Goal: Information Seeking & Learning: Learn about a topic

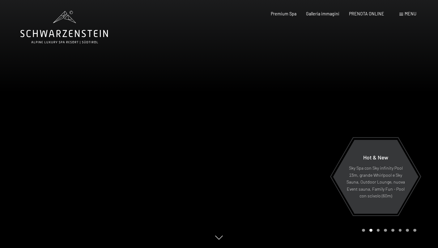
click at [412, 16] on span "Menu" at bounding box center [410, 13] width 12 height 5
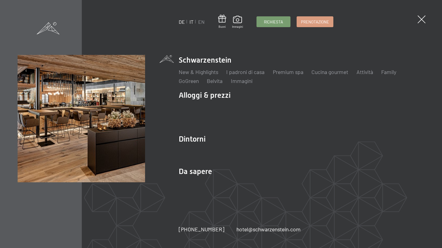
click at [183, 23] on link "DE" at bounding box center [182, 22] width 6 height 6
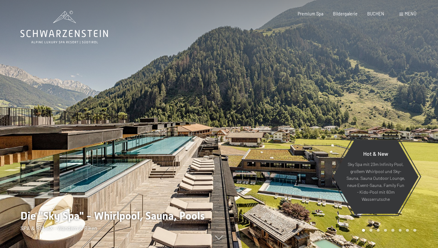
click at [414, 13] on span "Menü" at bounding box center [410, 13] width 12 height 5
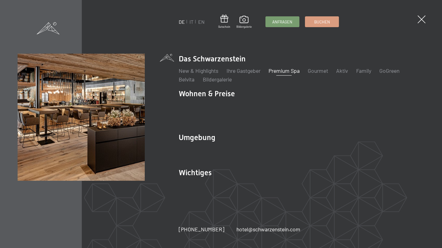
click at [298, 74] on link "Premium Spa" at bounding box center [284, 70] width 31 height 7
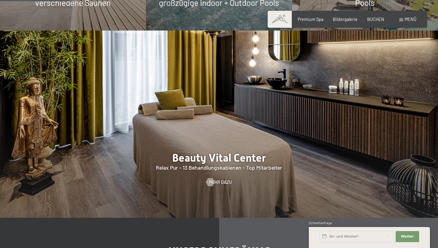
scroll to position [643, 0]
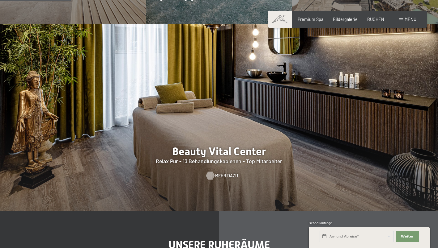
click at [211, 172] on div at bounding box center [210, 176] width 5 height 8
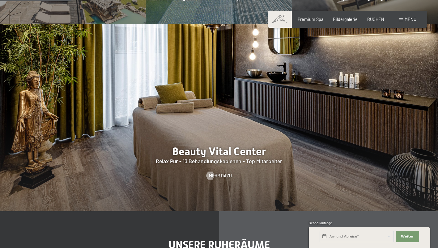
scroll to position [860, 0]
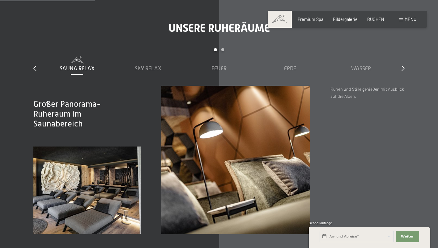
click at [146, 57] on div "Sauna Relax Sky Relax Feuer Erde Wasser Luft Wolke 7" at bounding box center [218, 71] width 355 height 29
click at [150, 65] on div "Sky Relax" at bounding box center [148, 69] width 66 height 8
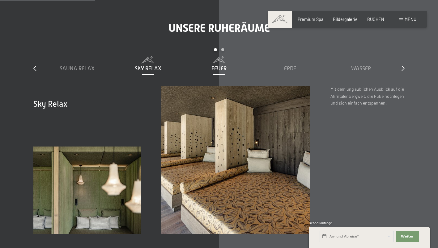
click at [217, 66] on span "Feuer" at bounding box center [218, 69] width 15 height 6
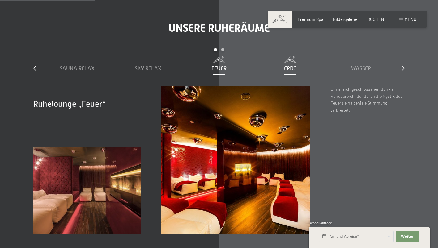
click at [295, 66] on span "Erde" at bounding box center [290, 69] width 12 height 6
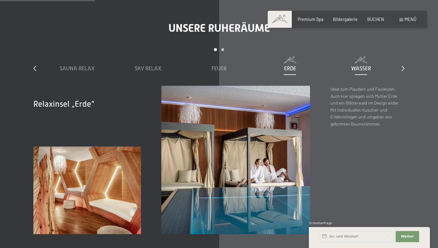
click at [352, 57] on span at bounding box center [361, 60] width 66 height 7
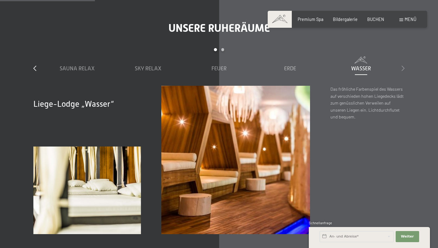
click at [404, 66] on icon at bounding box center [402, 69] width 3 height 6
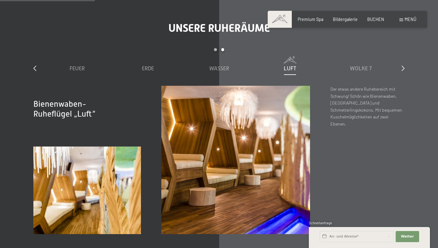
click at [293, 57] on div "Luft" at bounding box center [290, 65] width 66 height 16
click at [221, 65] on div "Wasser" at bounding box center [219, 69] width 66 height 8
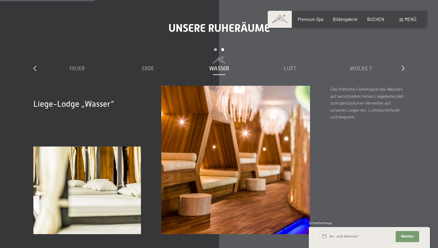
click at [221, 65] on div "Wasser" at bounding box center [219, 69] width 66 height 8
click at [293, 57] on div "Luft" at bounding box center [290, 65] width 66 height 16
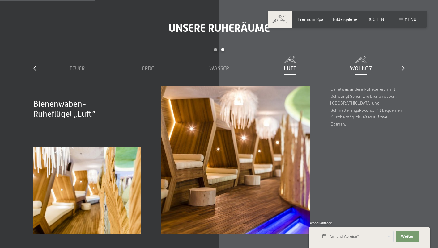
click at [353, 66] on span "Wolke 7" at bounding box center [361, 69] width 22 height 6
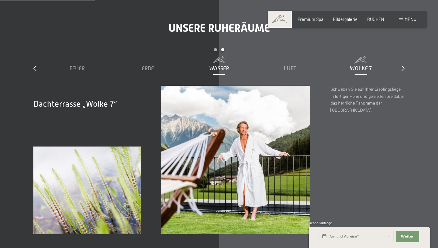
click at [217, 66] on span "Wasser" at bounding box center [219, 69] width 20 height 6
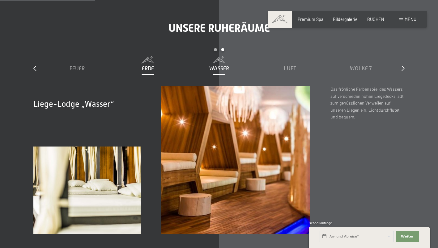
click at [147, 66] on span "Erde" at bounding box center [148, 69] width 12 height 6
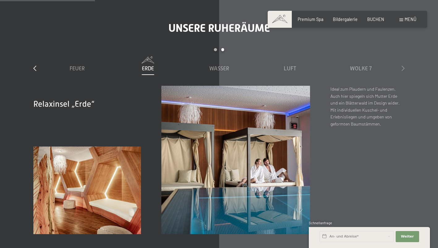
click at [404, 66] on icon at bounding box center [402, 69] width 3 height 6
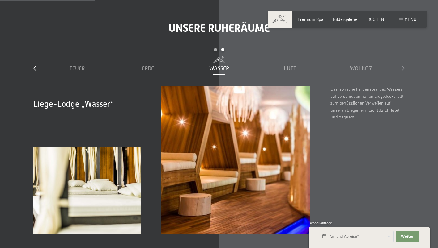
click at [404, 66] on icon at bounding box center [402, 69] width 3 height 6
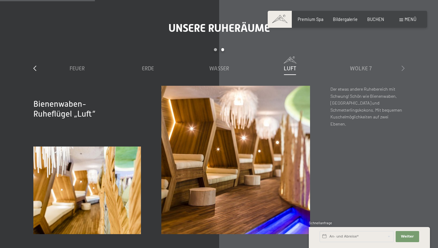
click at [404, 66] on icon at bounding box center [402, 69] width 3 height 6
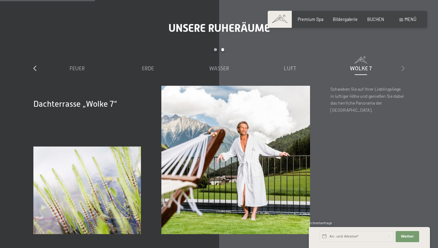
click at [404, 66] on icon at bounding box center [402, 69] width 3 height 6
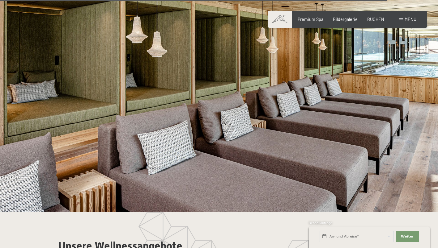
scroll to position [3251, 0]
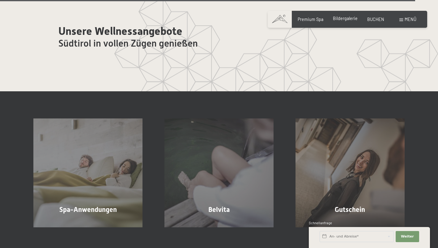
click at [354, 20] on span "Bildergalerie" at bounding box center [345, 18] width 25 height 5
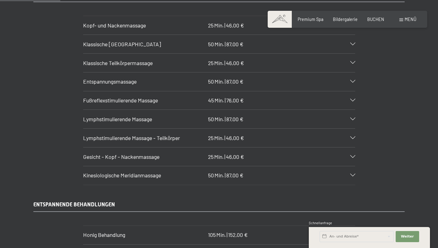
scroll to position [606, 0]
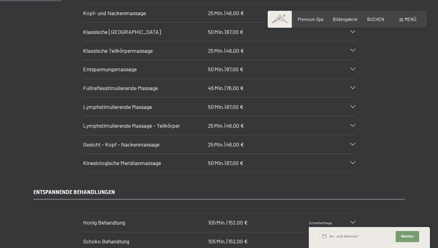
click at [350, 162] on div "Kinesiologische Meridianmassage 50 Min. | 87,00 €" at bounding box center [219, 163] width 272 height 19
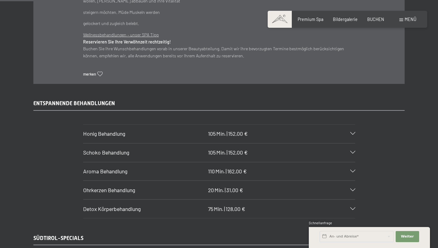
scroll to position [853, 0]
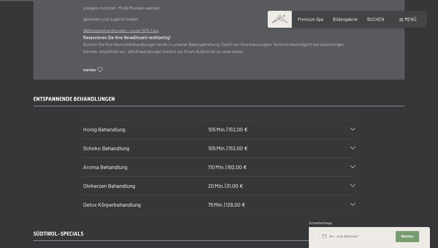
click at [353, 141] on div "Schoko Behandlung 105 Min. | 152,00 €" at bounding box center [219, 148] width 272 height 19
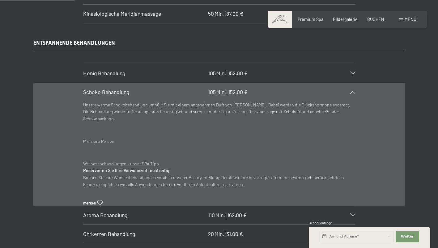
scroll to position [754, 0]
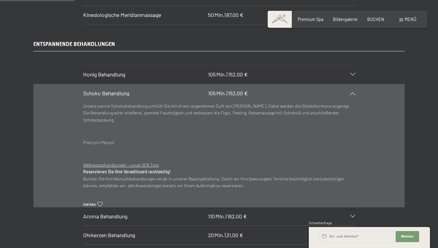
click at [433, 188] on div "ENTSPANNENDE BEHANDLUNGEN Honig Behandlung 105 Min. | 152,00 € Honig ist ein Ge…" at bounding box center [219, 151] width 438 height 223
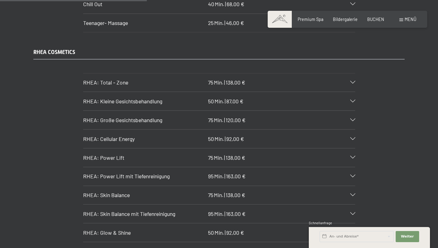
scroll to position [1495, 0]
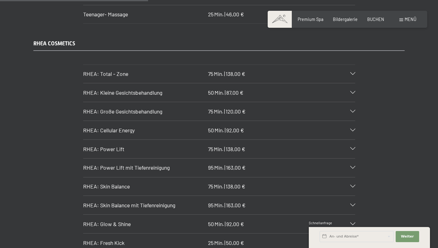
click at [352, 90] on div "RHEA: Kleine Gesichtsbehandlung 50 Min. | 87,00 €" at bounding box center [219, 92] width 272 height 19
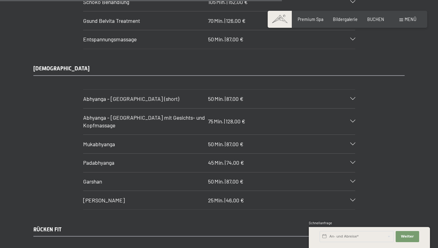
scroll to position [2852, 0]
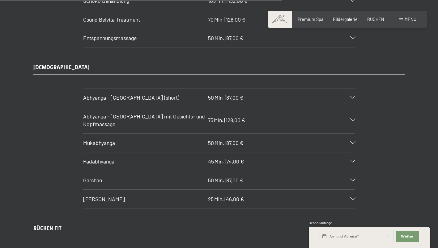
click at [353, 142] on icon at bounding box center [352, 143] width 5 height 3
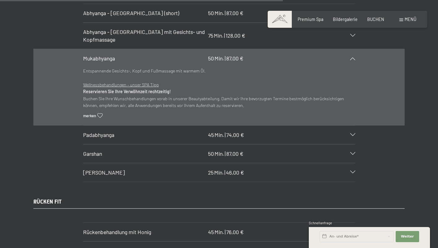
scroll to position [2826, 0]
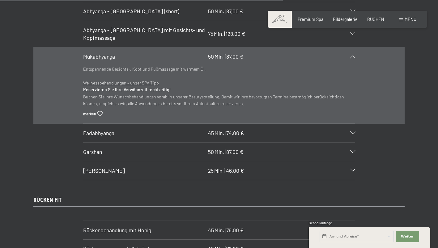
click at [353, 148] on div "Garshan 50 Min. | 87,00 €" at bounding box center [219, 152] width 272 height 19
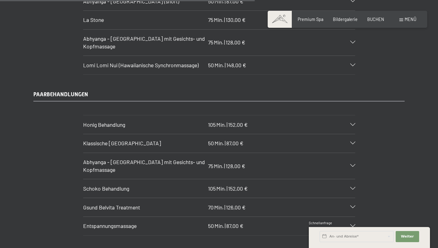
scroll to position [2557, 0]
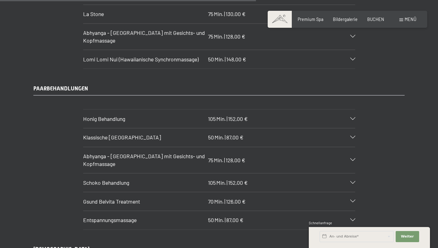
click at [294, 219] on div "Entspannungsmassage 50 Min. | 87,00 €" at bounding box center [219, 220] width 272 height 19
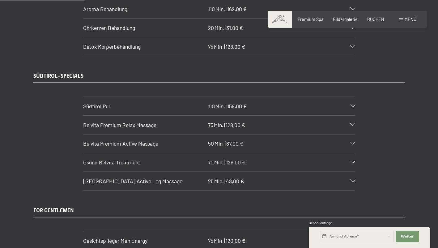
scroll to position [861, 0]
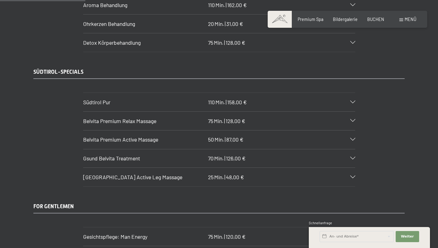
click at [353, 138] on icon at bounding box center [352, 139] width 5 height 3
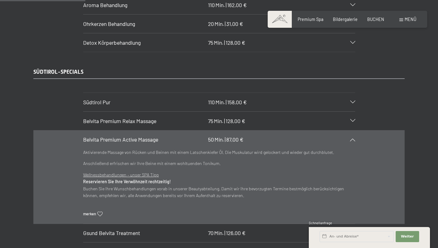
click at [352, 120] on icon at bounding box center [352, 121] width 5 height 3
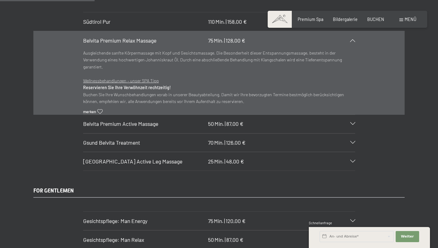
scroll to position [948, 0]
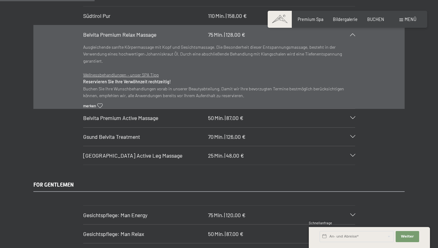
click at [282, 146] on div "Belvita Mountain Active Leg Massage 25 Min. | 48,00 €" at bounding box center [219, 155] width 272 height 19
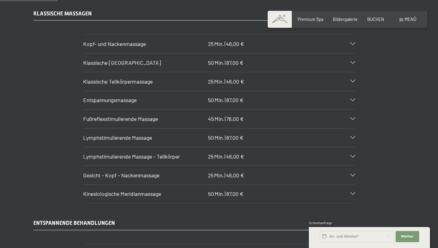
scroll to position [587, 0]
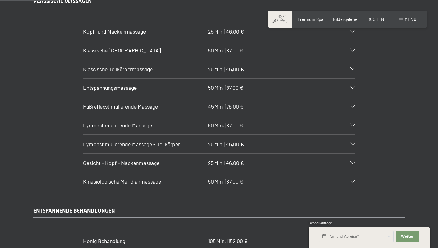
click at [248, 124] on div "Lymphstimulierende Massage 50 Min. | 87,00 €" at bounding box center [219, 125] width 272 height 19
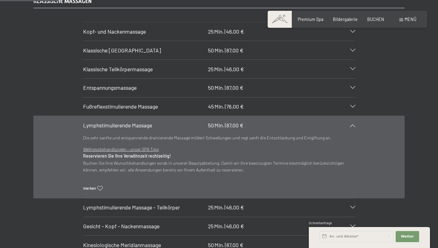
click at [309, 79] on div "Entspannungsmassage 50 Min. | 87,00 €" at bounding box center [219, 88] width 272 height 19
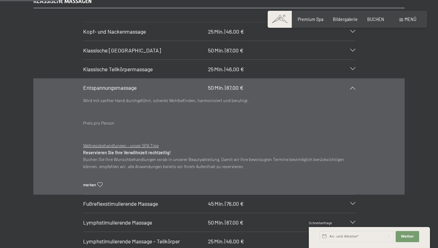
click at [290, 47] on div "Klassische Ganzkörpermassage 50 Min. | 87,00 €" at bounding box center [219, 50] width 272 height 19
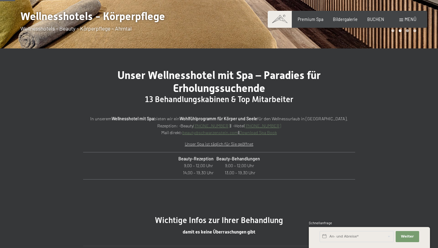
scroll to position [0, 0]
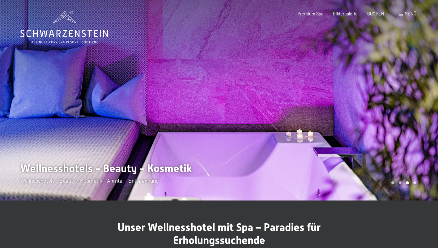
click at [393, 184] on div at bounding box center [328, 100] width 219 height 201
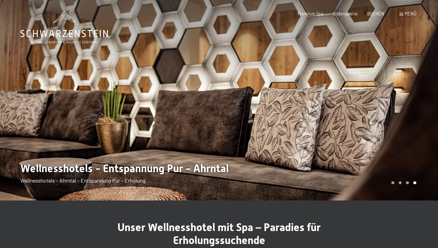
click at [393, 184] on div at bounding box center [328, 100] width 219 height 201
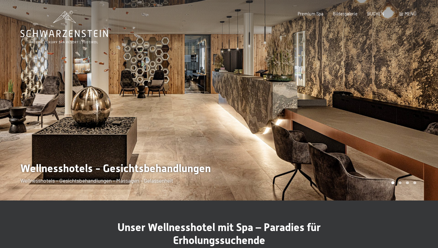
click at [393, 184] on div at bounding box center [328, 100] width 219 height 201
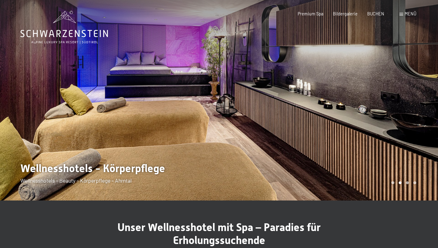
click at [393, 184] on div at bounding box center [328, 100] width 219 height 201
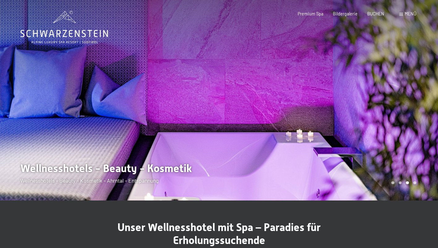
click at [393, 184] on div at bounding box center [328, 100] width 219 height 201
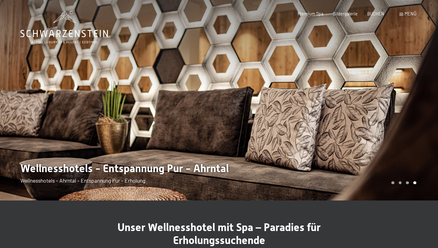
click at [393, 184] on div at bounding box center [328, 100] width 219 height 201
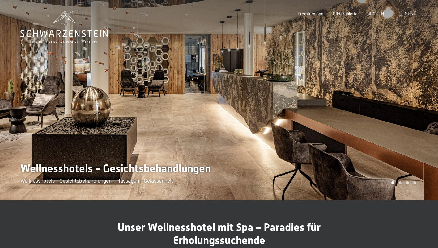
click at [393, 184] on div at bounding box center [328, 100] width 219 height 201
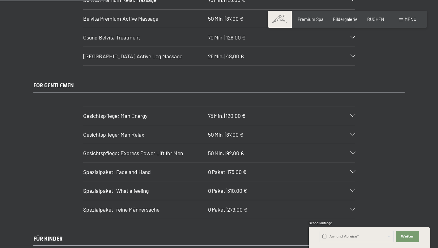
scroll to position [1304, 0]
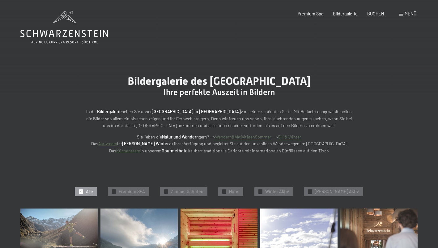
scroll to position [217, 0]
